Goal: Information Seeking & Learning: Learn about a topic

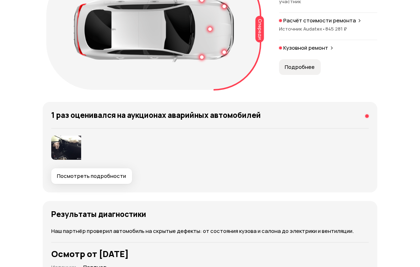
scroll to position [958, 0]
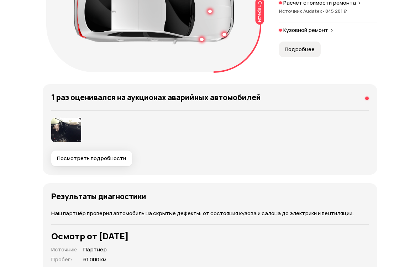
click at [65, 155] on span "Посмотреть подробности" at bounding box center [91, 158] width 69 height 7
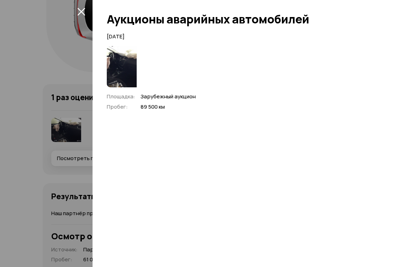
click at [126, 68] on img at bounding box center [122, 66] width 30 height 41
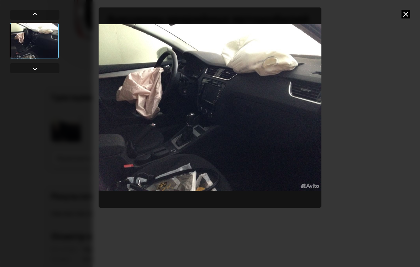
click at [31, 73] on div at bounding box center [35, 69] width 9 height 9
click at [33, 72] on div at bounding box center [35, 69] width 9 height 9
click at [32, 69] on div at bounding box center [35, 69] width 9 height 9
click at [30, 13] on div at bounding box center [34, 15] width 49 height 10
click at [36, 15] on div at bounding box center [35, 14] width 9 height 9
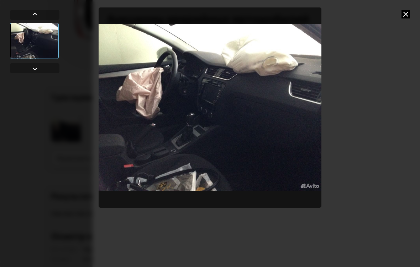
click at [401, 20] on div at bounding box center [210, 133] width 420 height 267
click at [396, 20] on div at bounding box center [210, 133] width 420 height 267
click at [401, 18] on icon at bounding box center [405, 14] width 9 height 9
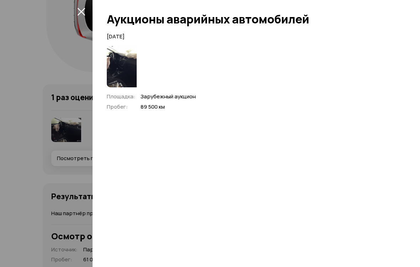
click at [396, 145] on div "[DATE] Площадка : Зарубежный аукцион Пробег : 89 500 км" at bounding box center [255, 150] width 327 height 235
click at [85, 11] on button "закрыть" at bounding box center [80, 11] width 11 height 11
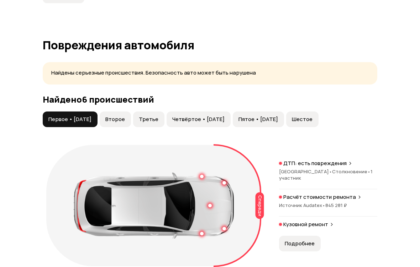
scroll to position [763, 0]
